Goal: Entertainment & Leisure: Consume media (video, audio)

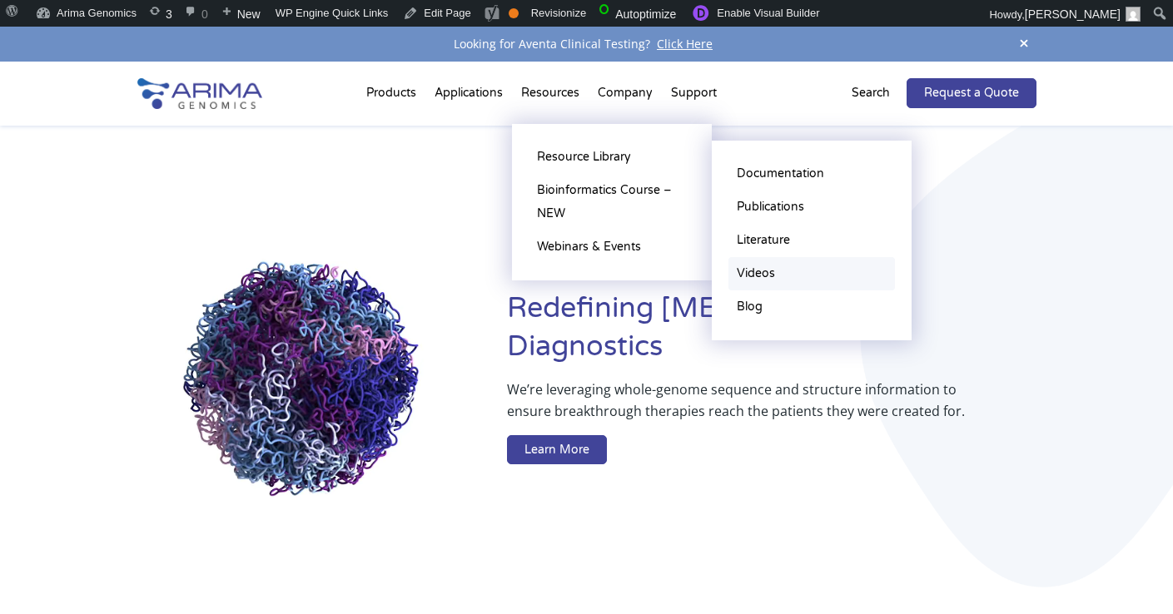
click at [754, 268] on link "Videos" at bounding box center [811, 273] width 166 height 33
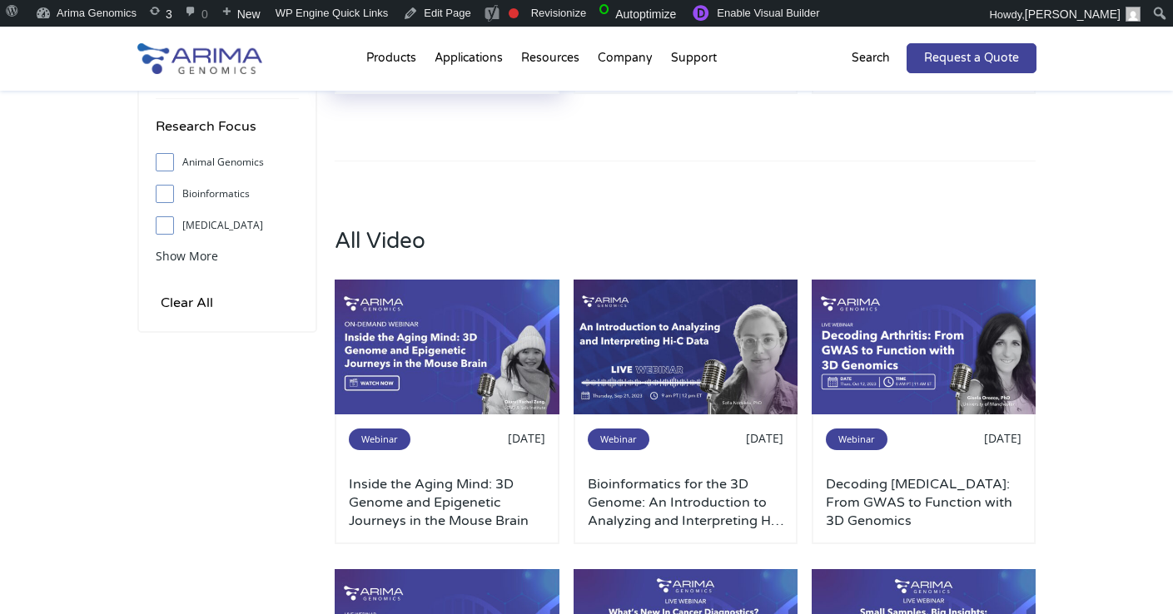
scroll to position [499, 0]
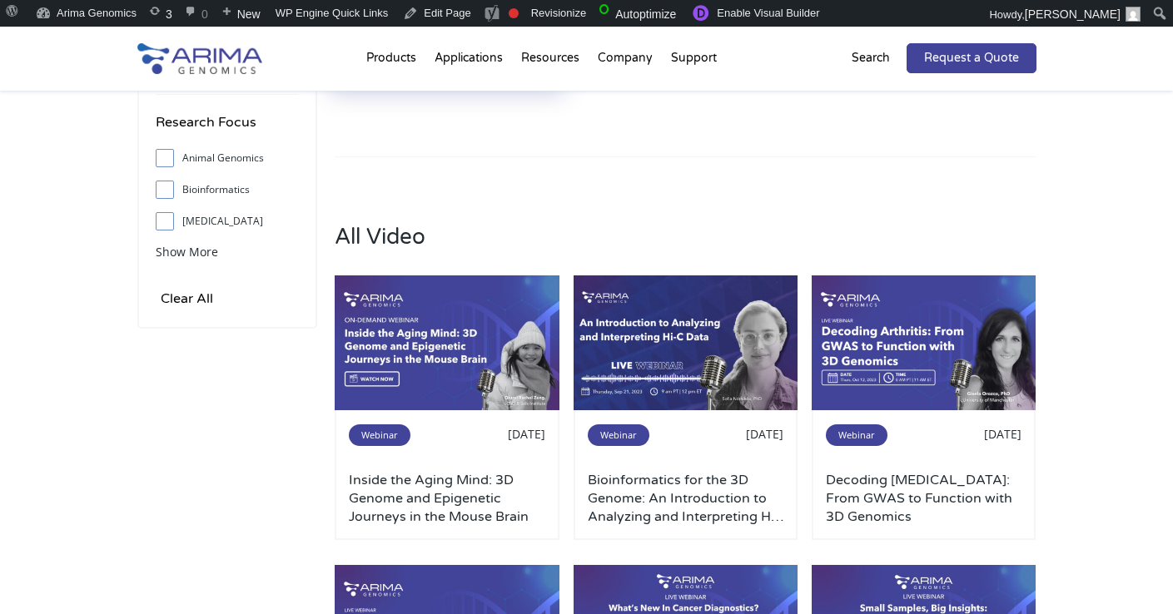
click at [438, 394] on img at bounding box center [447, 343] width 225 height 135
